Goal: Task Accomplishment & Management: Use online tool/utility

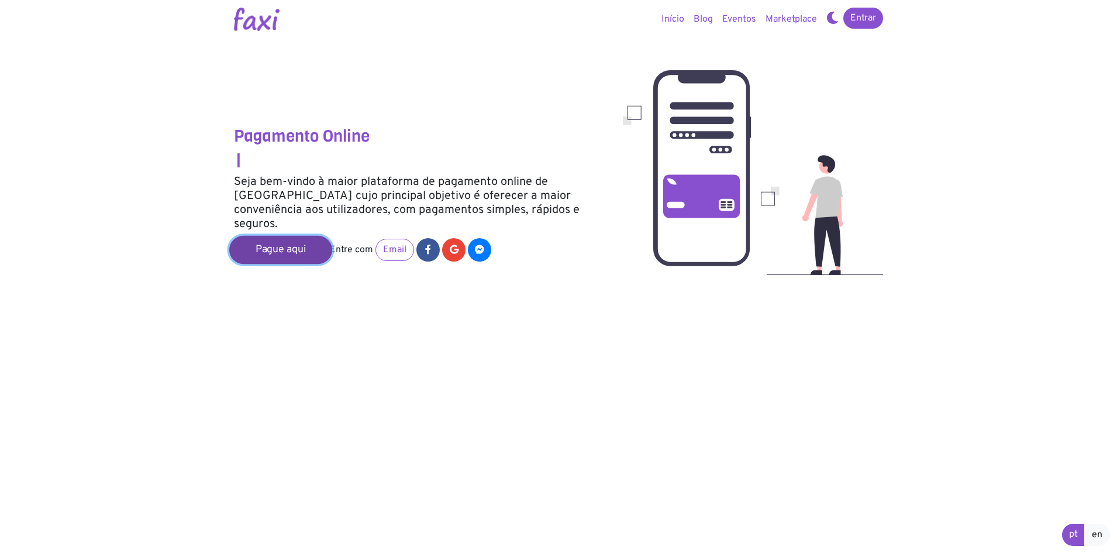
click at [276, 236] on link "Pague aqui" at bounding box center [280, 250] width 103 height 28
click at [274, 239] on link "Pague aqui" at bounding box center [280, 250] width 103 height 28
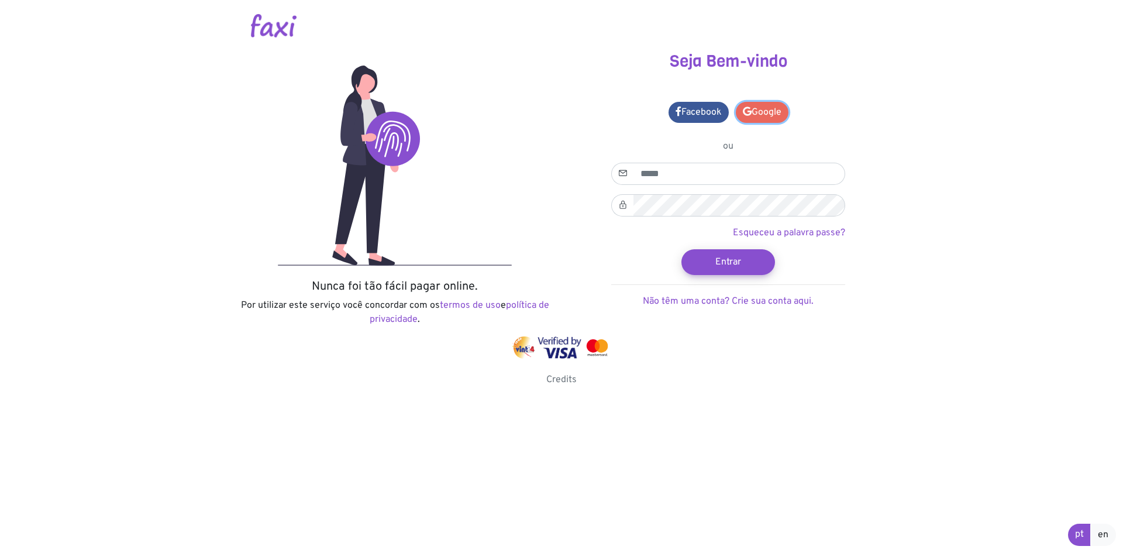
click at [745, 108] on icon at bounding box center [747, 110] width 9 height 9
